Goal: Task Accomplishment & Management: Use online tool/utility

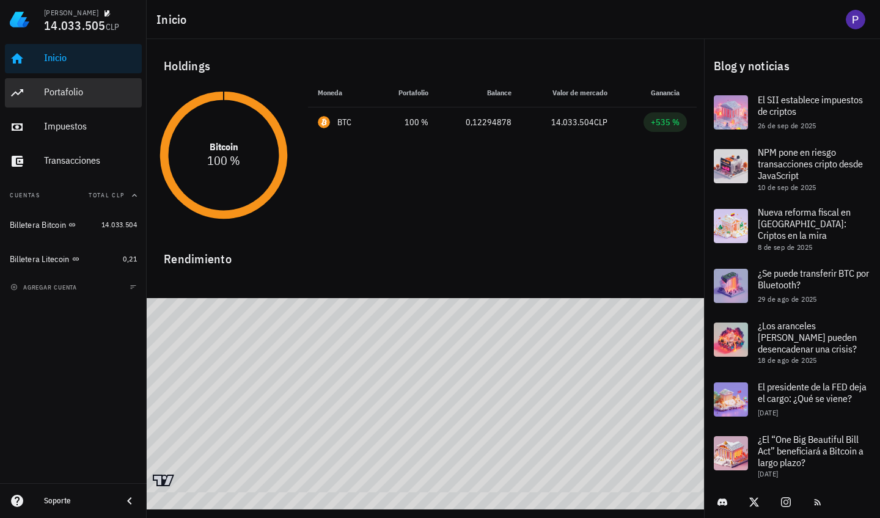
click at [78, 87] on div "Portafolio" at bounding box center [90, 92] width 93 height 12
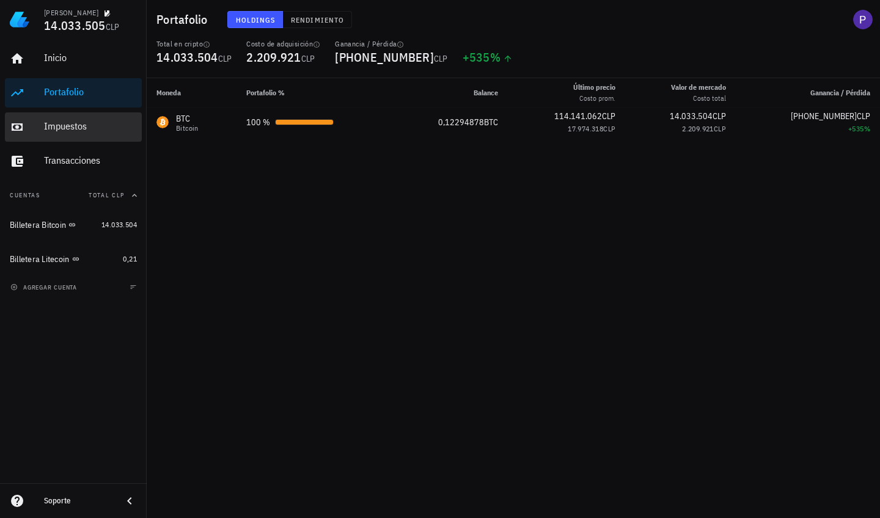
click at [75, 129] on div "Impuestos" at bounding box center [90, 126] width 93 height 12
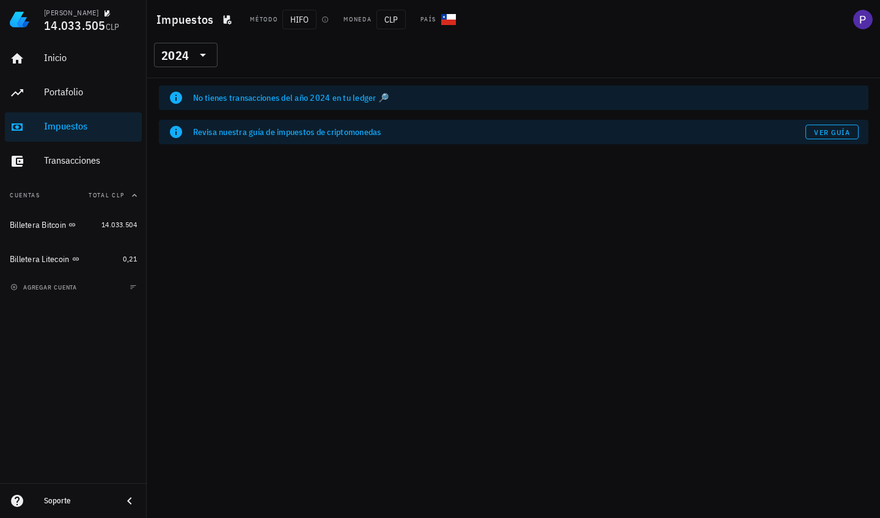
click at [389, 103] on div "No tienes transacciones del año 2024 en tu ledger 🔎" at bounding box center [526, 98] width 666 height 12
click at [797, 131] on span "Ver guía" at bounding box center [832, 132] width 37 height 9
click at [65, 60] on div "Inicio" at bounding box center [90, 58] width 93 height 12
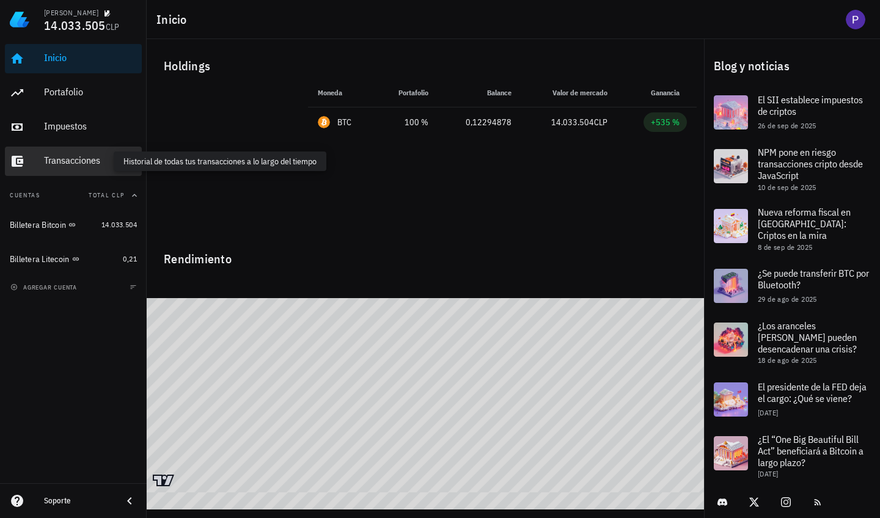
click at [75, 160] on div "Transacciones" at bounding box center [90, 161] width 93 height 12
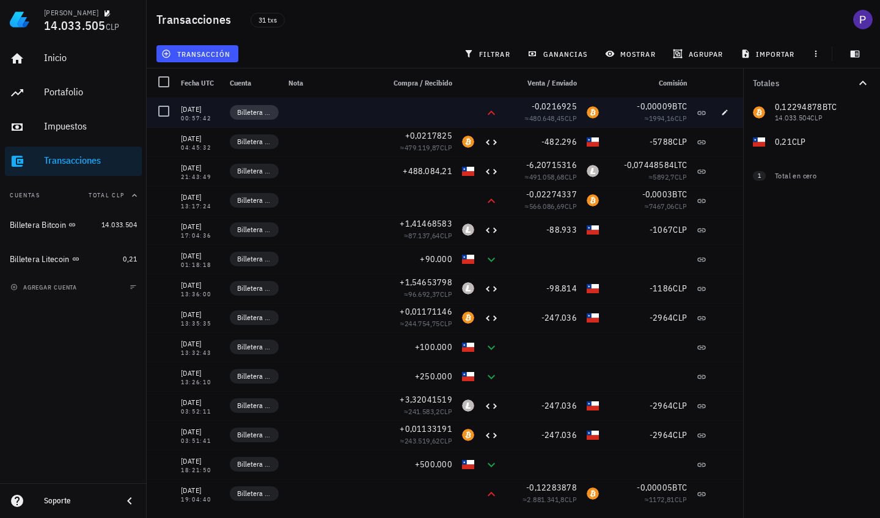
click at [246, 114] on span "Billetera Litecoin" at bounding box center [254, 112] width 34 height 12
click at [268, 114] on span "Billetera Litecoin" at bounding box center [254, 112] width 34 height 12
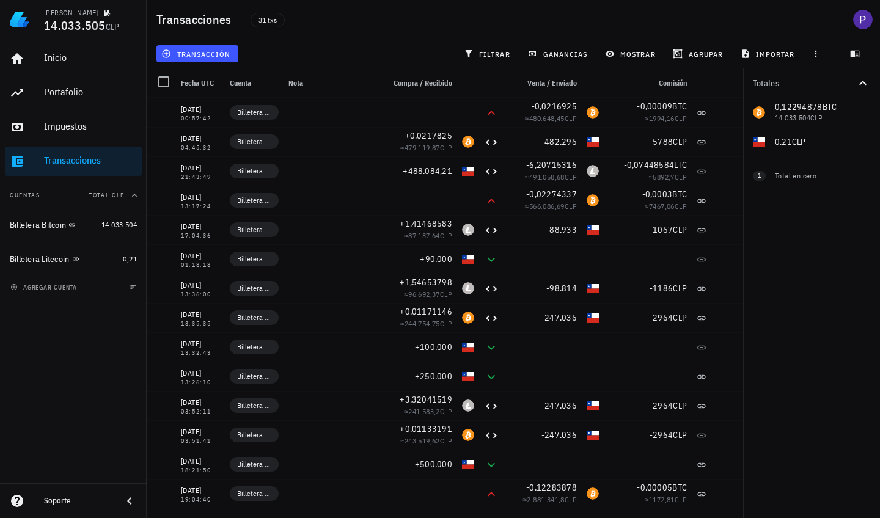
drag, startPoint x: 265, startPoint y: 81, endPoint x: 282, endPoint y: 81, distance: 16.5
click at [282, 81] on div "Cuenta" at bounding box center [254, 82] width 59 height 29
click at [176, 60] on button "transacción" at bounding box center [198, 53] width 82 height 17
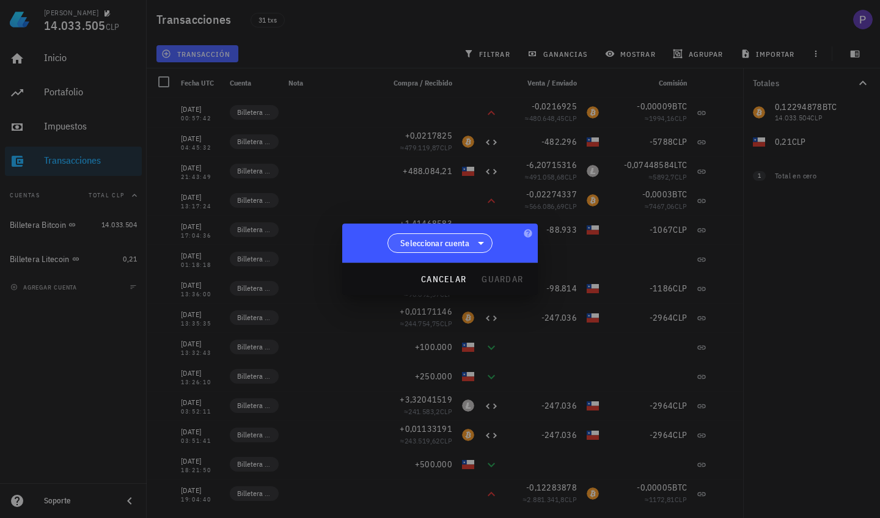
click at [475, 245] on icon at bounding box center [481, 243] width 15 height 15
click at [577, 270] on div at bounding box center [440, 259] width 880 height 518
click at [487, 243] on icon at bounding box center [481, 243] width 15 height 15
click at [314, 141] on div at bounding box center [440, 259] width 880 height 518
click at [508, 281] on div "cancelar guardar" at bounding box center [440, 280] width 196 height 32
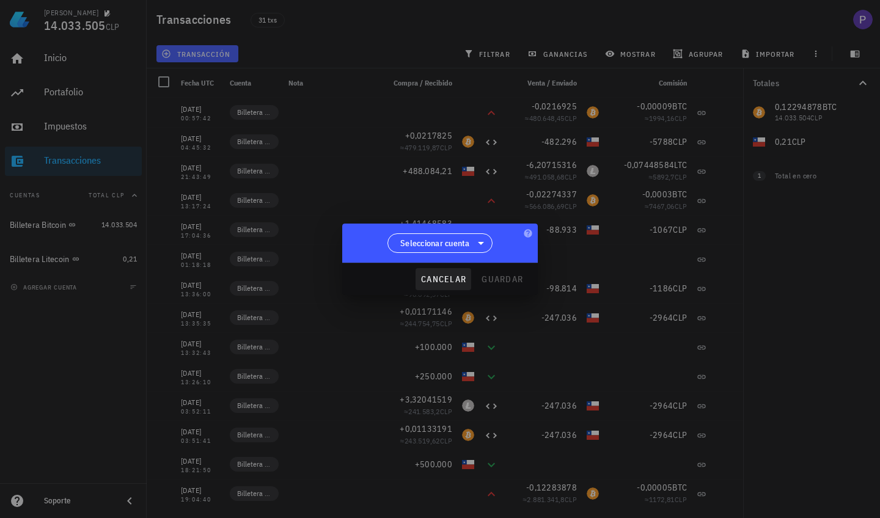
click at [454, 278] on span "cancelar" at bounding box center [444, 279] width 46 height 11
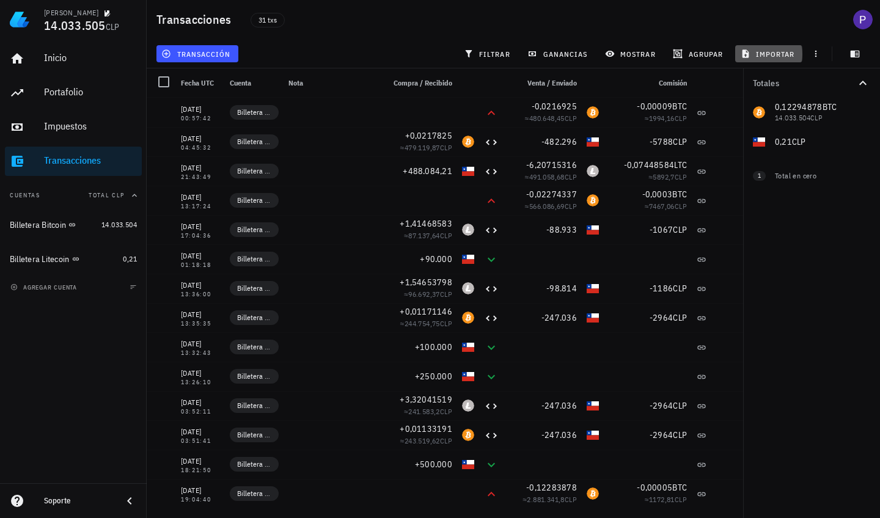
click at [769, 61] on button "importar" at bounding box center [768, 53] width 67 height 17
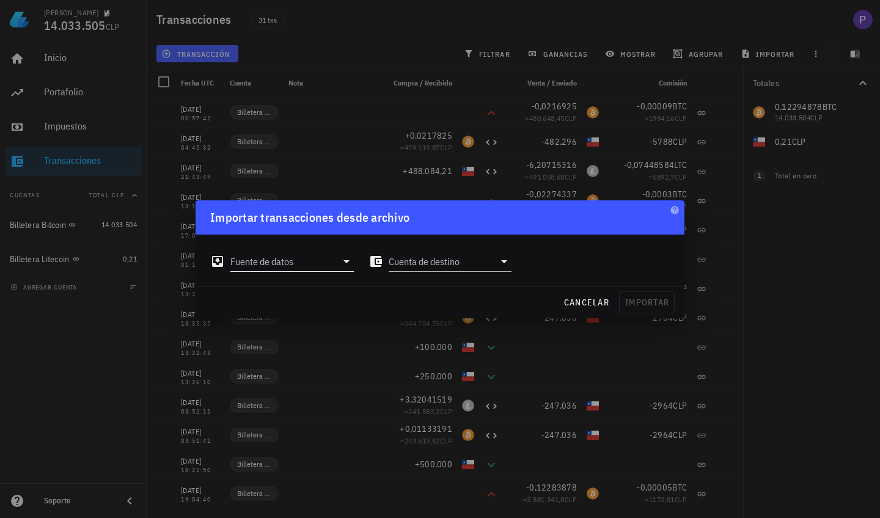
click at [347, 267] on icon at bounding box center [346, 261] width 15 height 15
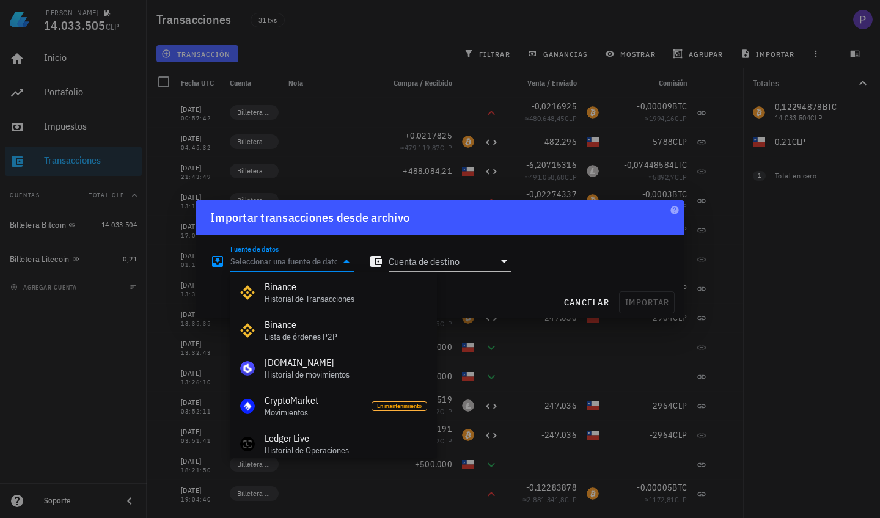
scroll to position [18, 0]
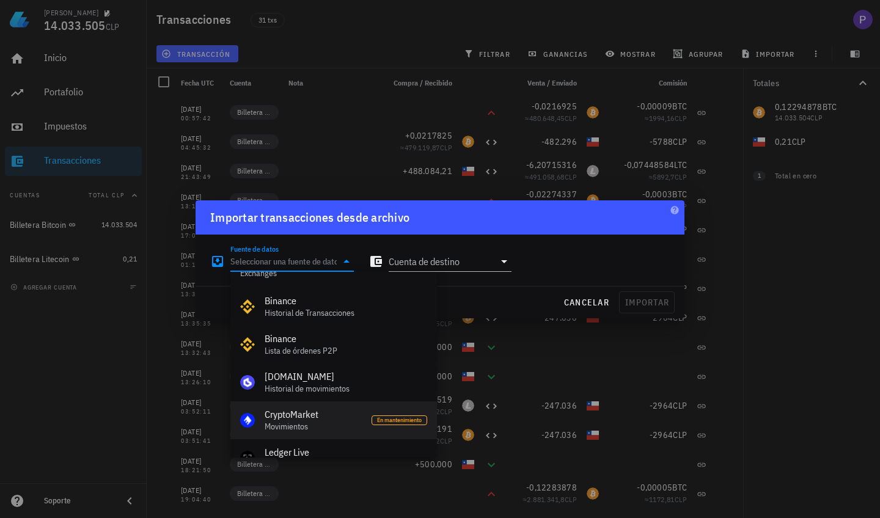
click at [345, 416] on div "CryptoMarket" at bounding box center [313, 415] width 97 height 12
type input "CryptoMarket"
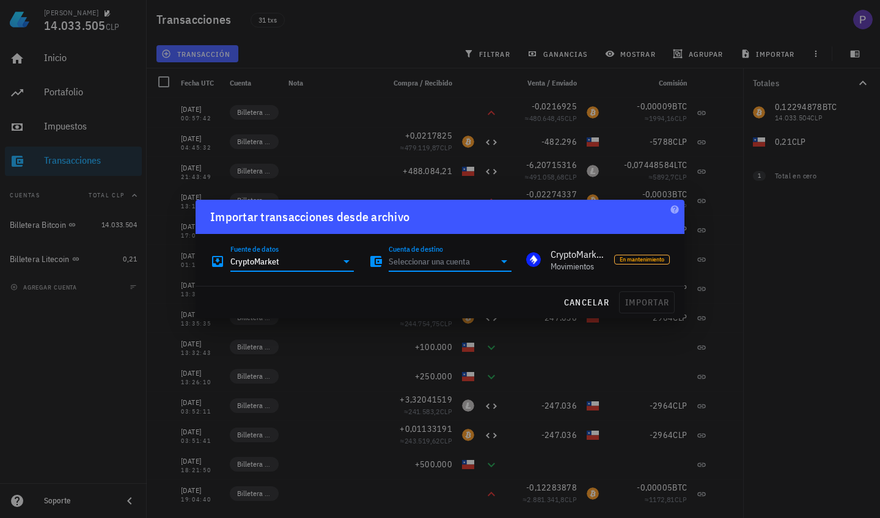
click at [493, 264] on input "Cuenta de destino" at bounding box center [442, 262] width 106 height 20
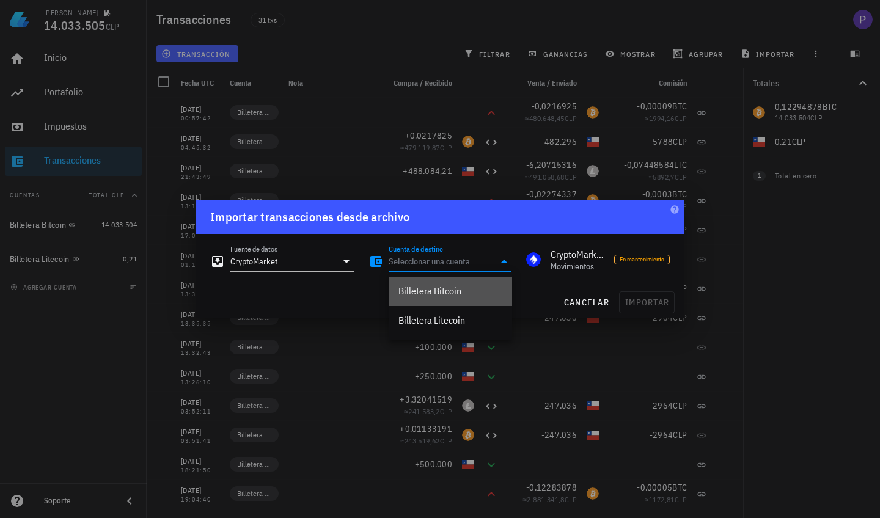
click at [443, 295] on div "Billetera Bitcoin" at bounding box center [451, 292] width 104 height 12
type input "Billetera Bitcoin"
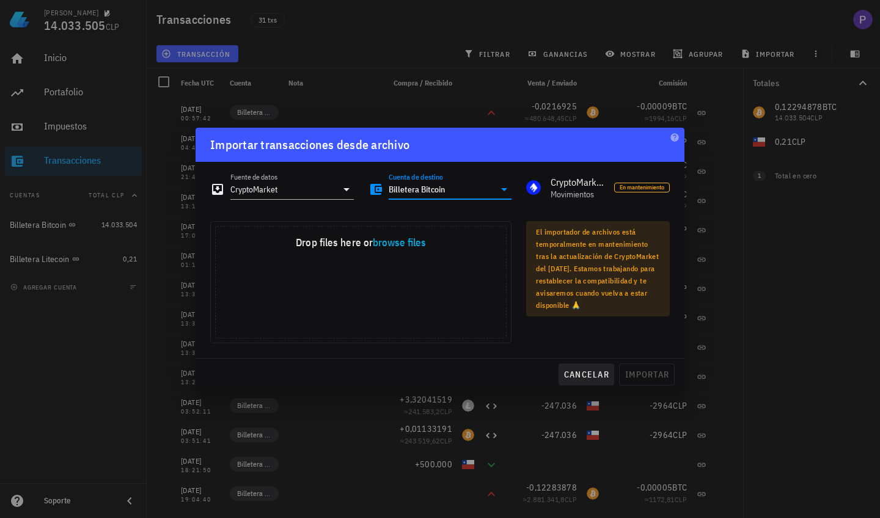
click at [605, 374] on span "cancelar" at bounding box center [587, 374] width 46 height 11
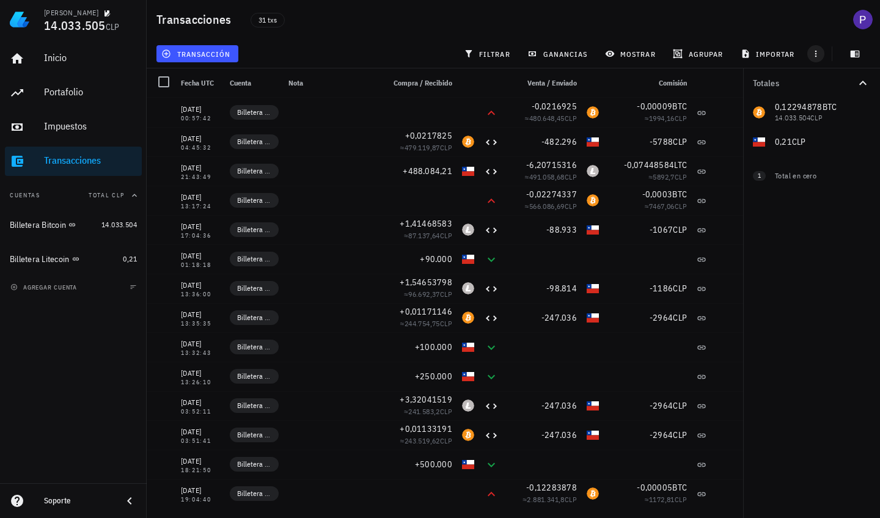
click at [797, 51] on icon "button" at bounding box center [816, 54] width 10 height 10
click at [788, 50] on span "importar" at bounding box center [769, 54] width 52 height 10
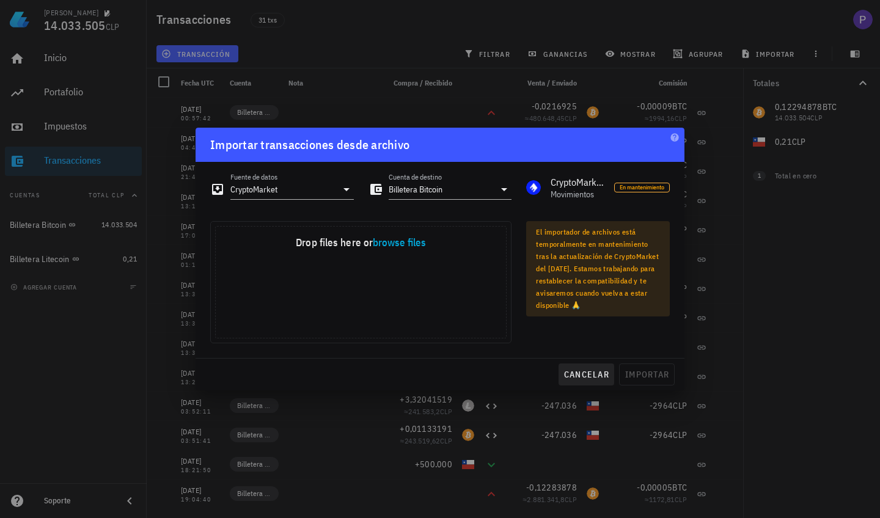
click at [596, 375] on span "cancelar" at bounding box center [587, 374] width 46 height 11
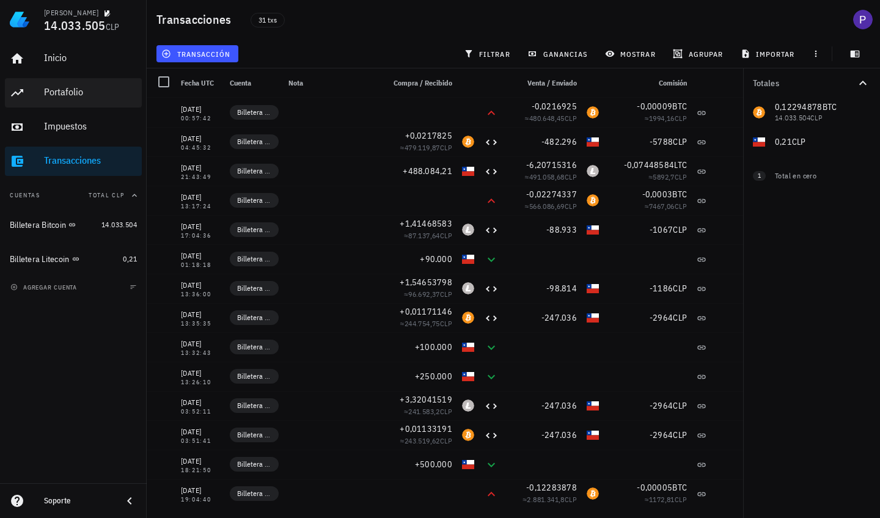
scroll to position [0, 0]
